Goal: Task Accomplishment & Management: Manage account settings

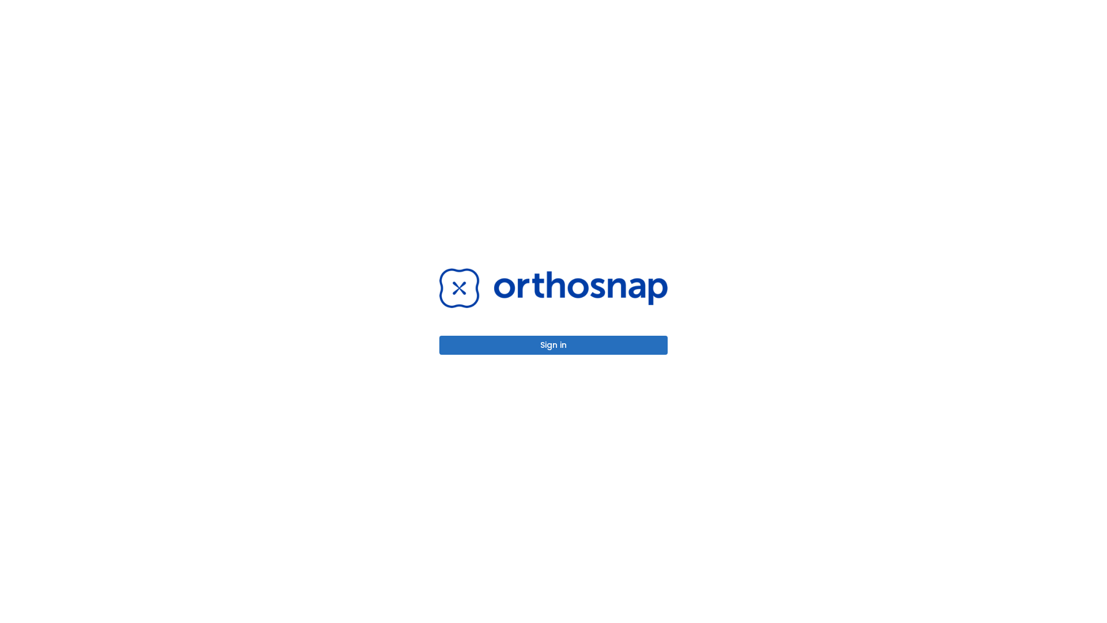
click at [554, 345] on button "Sign in" at bounding box center [553, 345] width 228 height 19
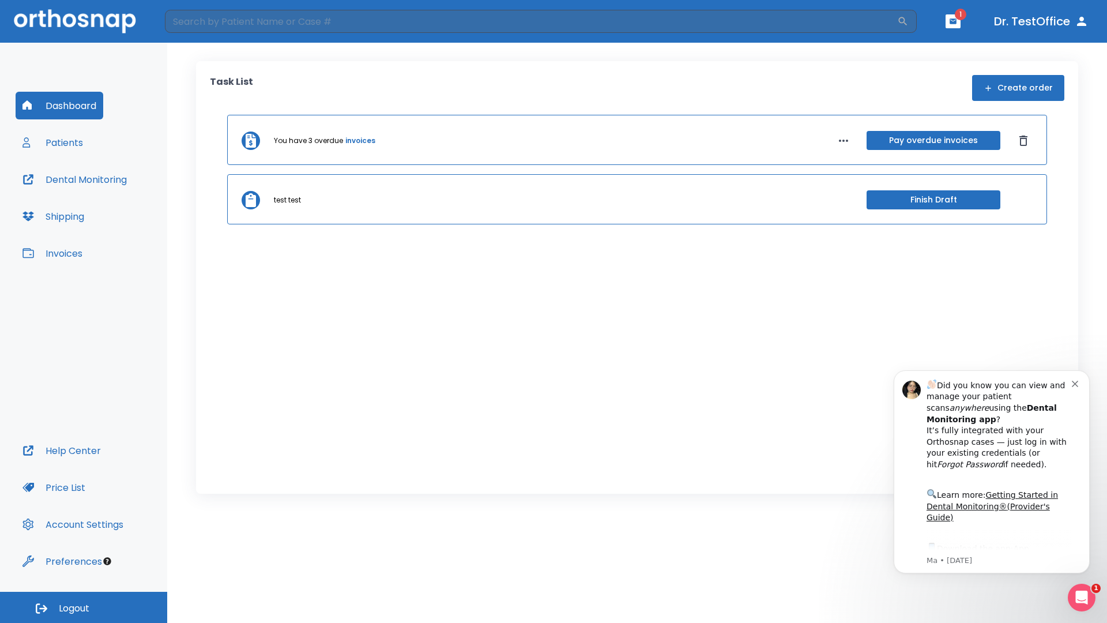
click at [84, 607] on span "Logout" at bounding box center [74, 608] width 31 height 13
